Goal: Information Seeking & Learning: Learn about a topic

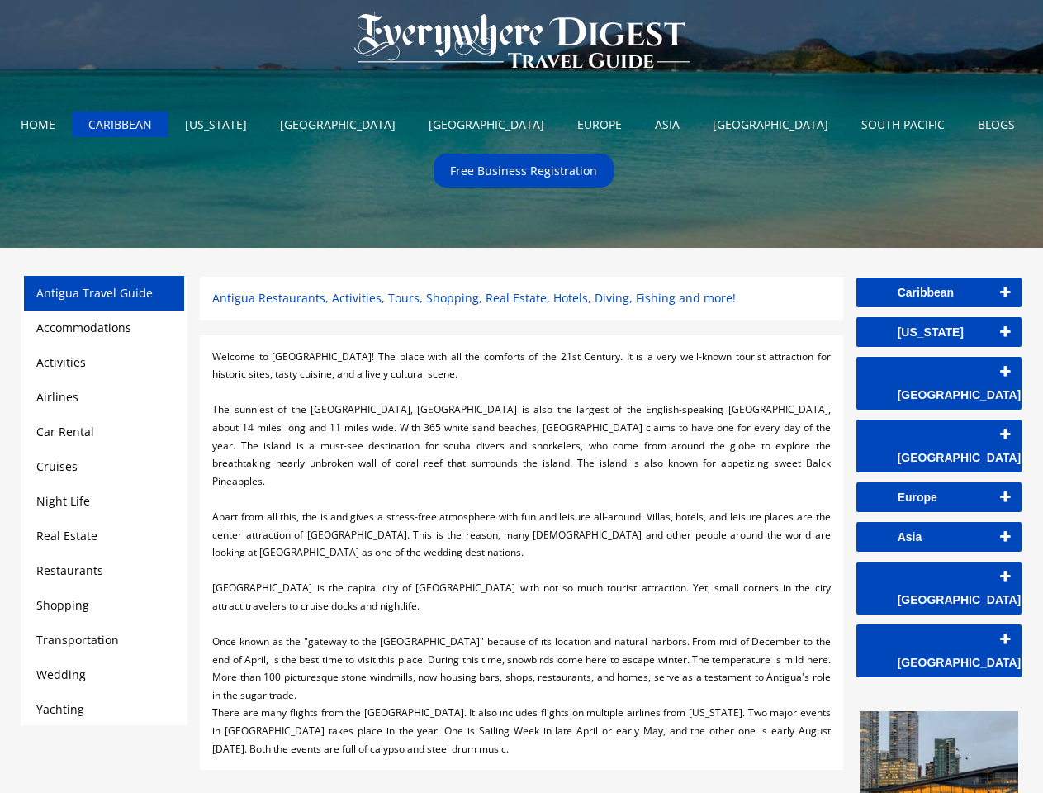
click at [521, 396] on div at bounding box center [521, 392] width 618 height 18
click at [522, 44] on img at bounding box center [522, 41] width 368 height 83
click at [939, 292] on link "Caribbean" at bounding box center [938, 292] width 165 height 30
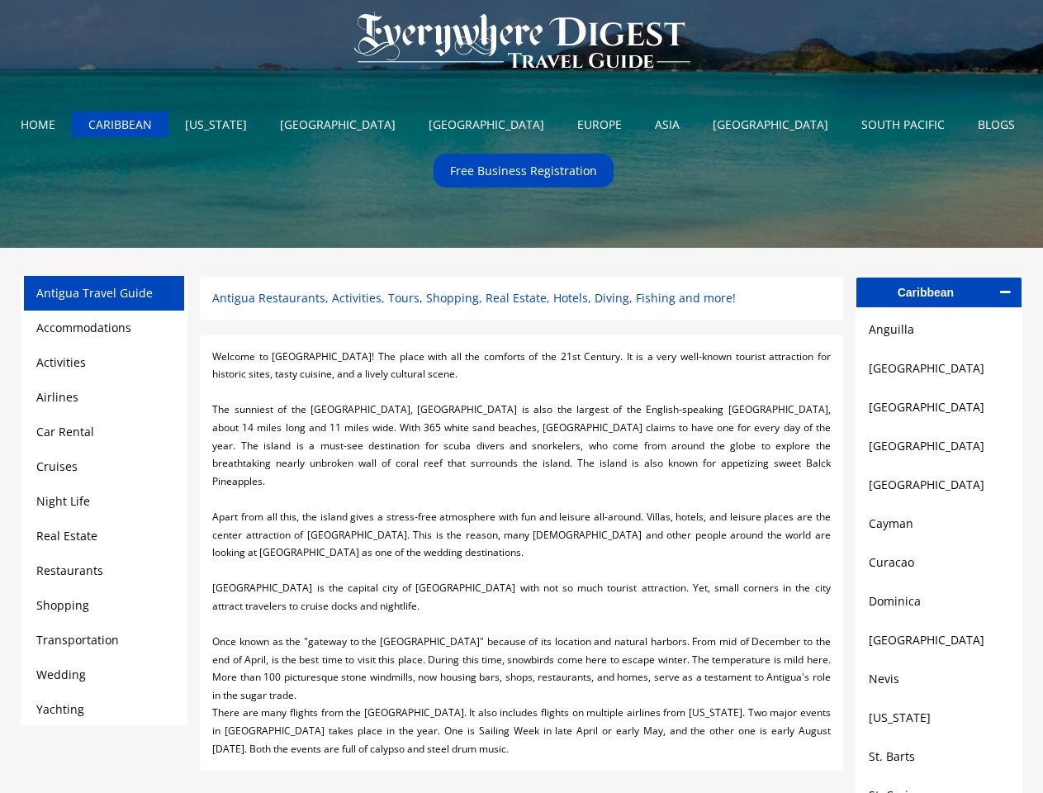
click at [939, 372] on link "[GEOGRAPHIC_DATA]" at bounding box center [939, 368] width 140 height 20
click at [939, 411] on link "[GEOGRAPHIC_DATA]" at bounding box center [939, 407] width 140 height 20
click at [939, 451] on link "[GEOGRAPHIC_DATA]" at bounding box center [939, 446] width 140 height 20
click at [939, 490] on link "[GEOGRAPHIC_DATA]" at bounding box center [939, 485] width 140 height 20
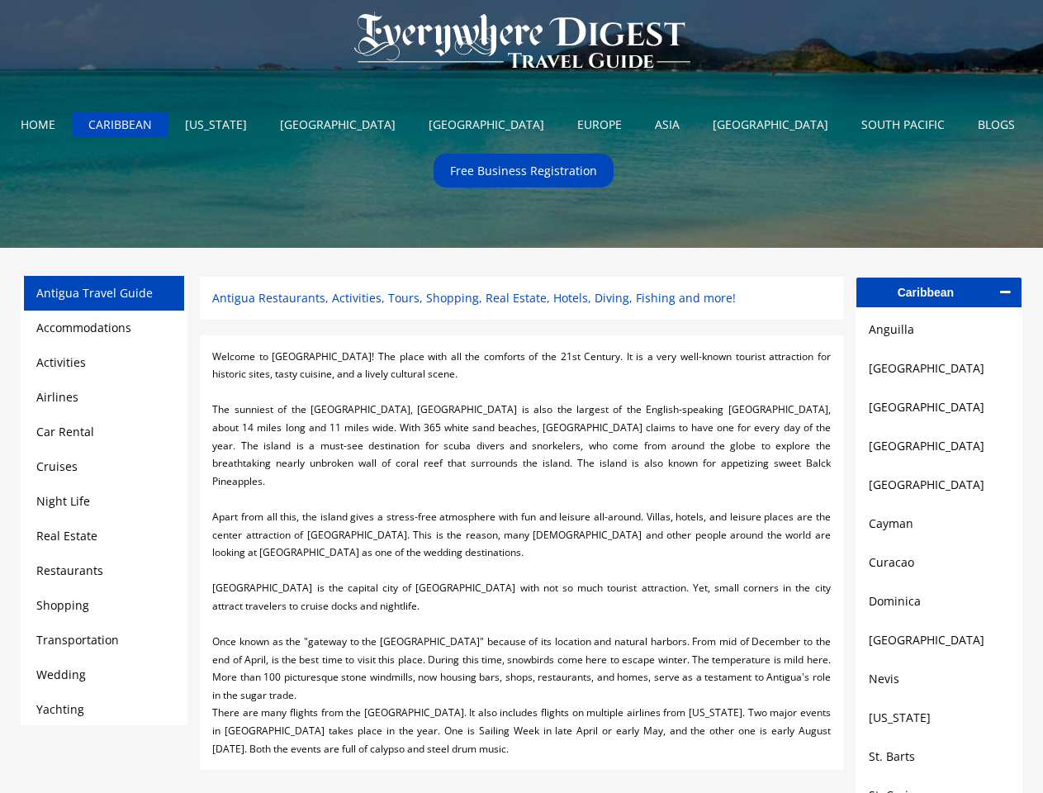
click at [939, 530] on link "Cayman" at bounding box center [939, 524] width 140 height 20
